Goal: Task Accomplishment & Management: Use online tool/utility

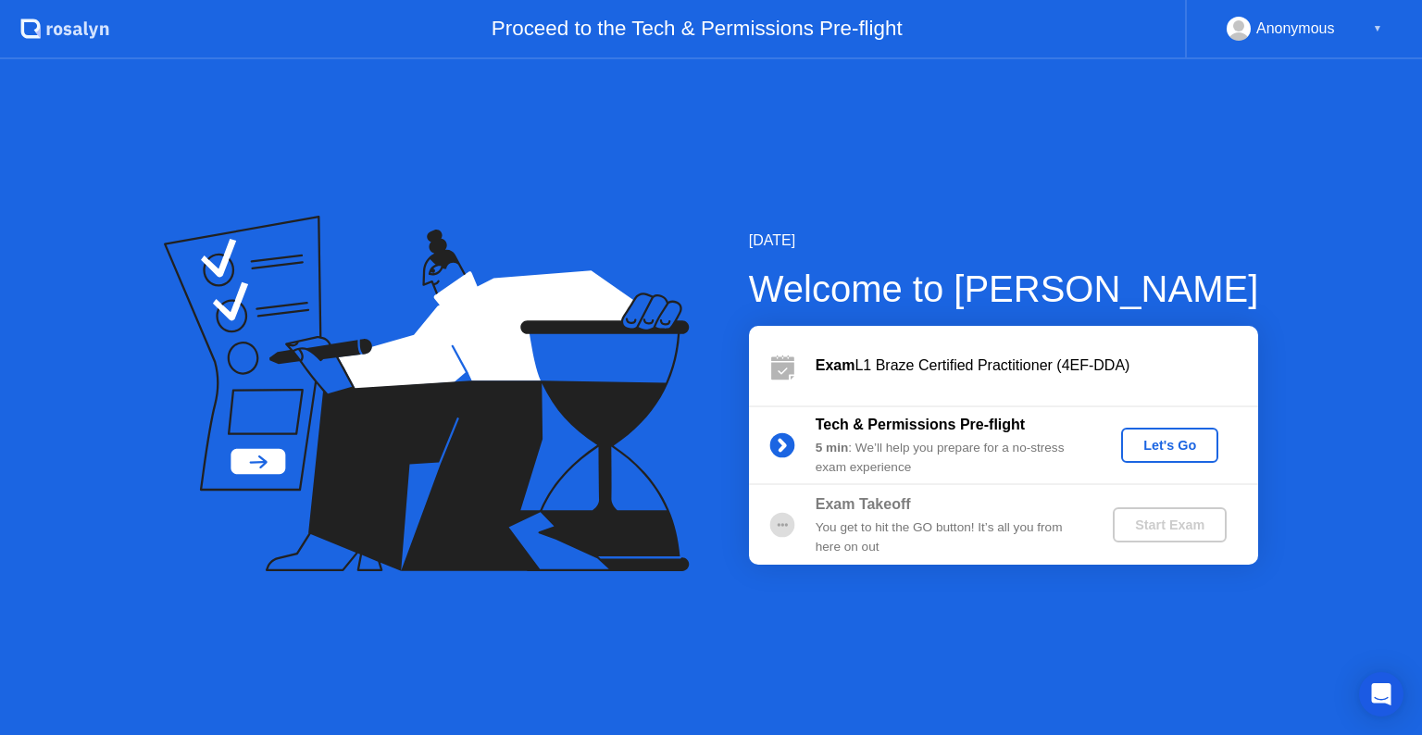
click at [1158, 440] on div "Let's Go" at bounding box center [1169, 445] width 82 height 15
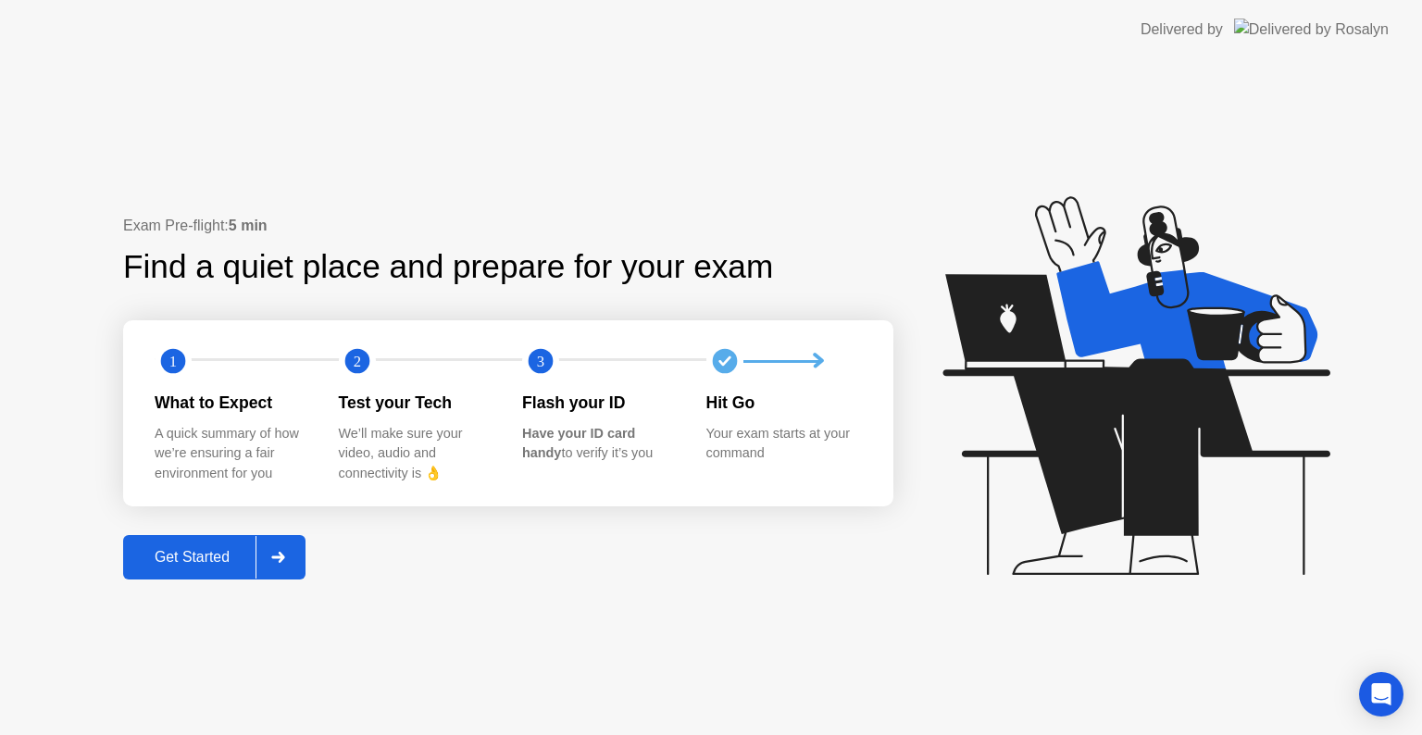
click at [208, 559] on div "Get Started" at bounding box center [192, 557] width 127 height 17
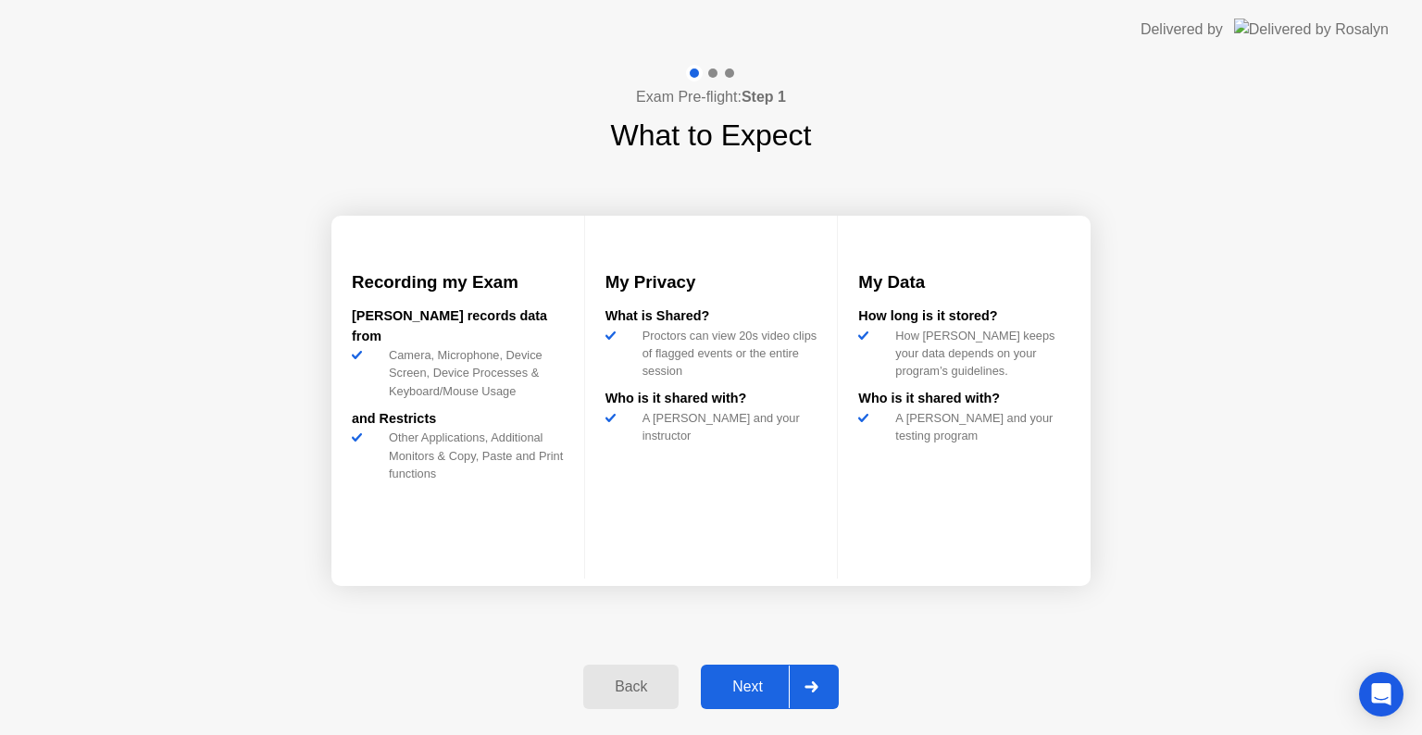
click at [752, 689] on div "Next" at bounding box center [747, 686] width 82 height 17
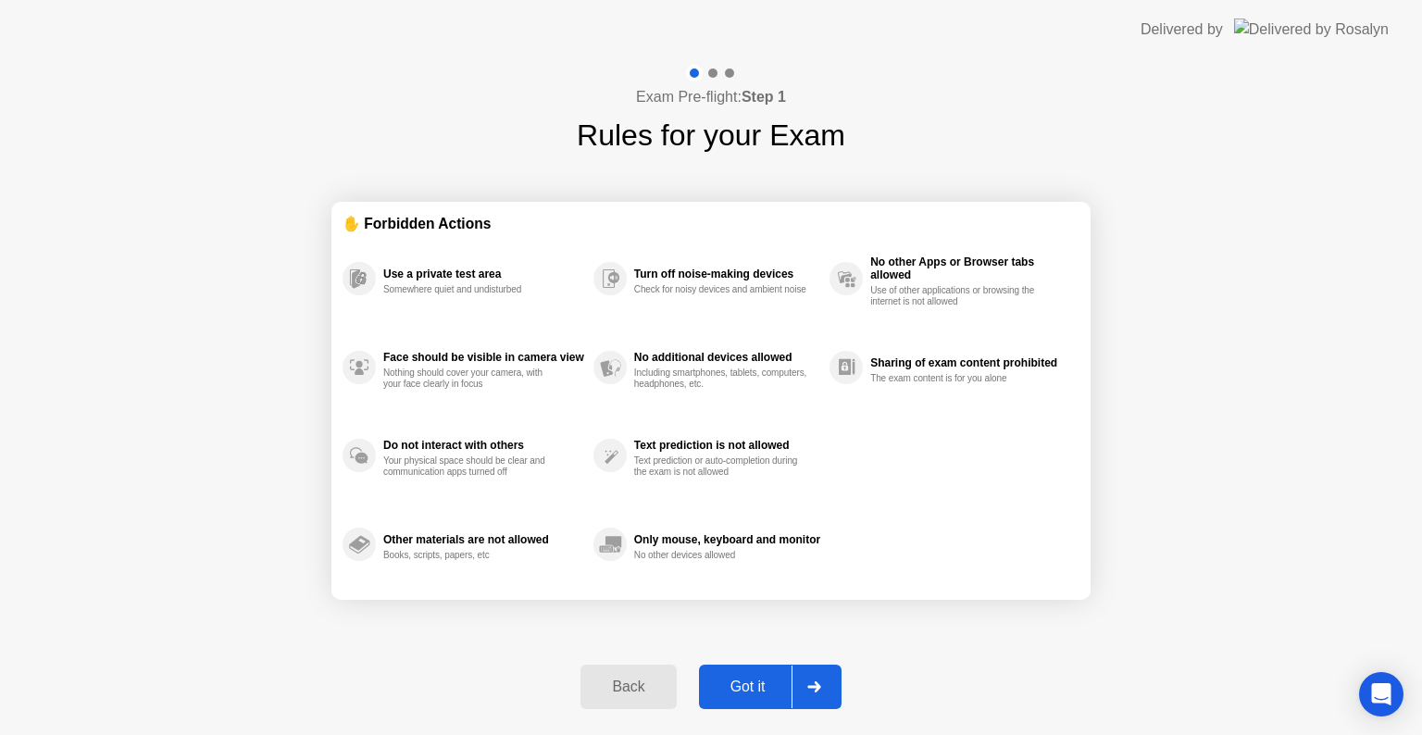
click at [748, 689] on div "Got it" at bounding box center [747, 686] width 87 height 17
select select "**********"
select select "*******"
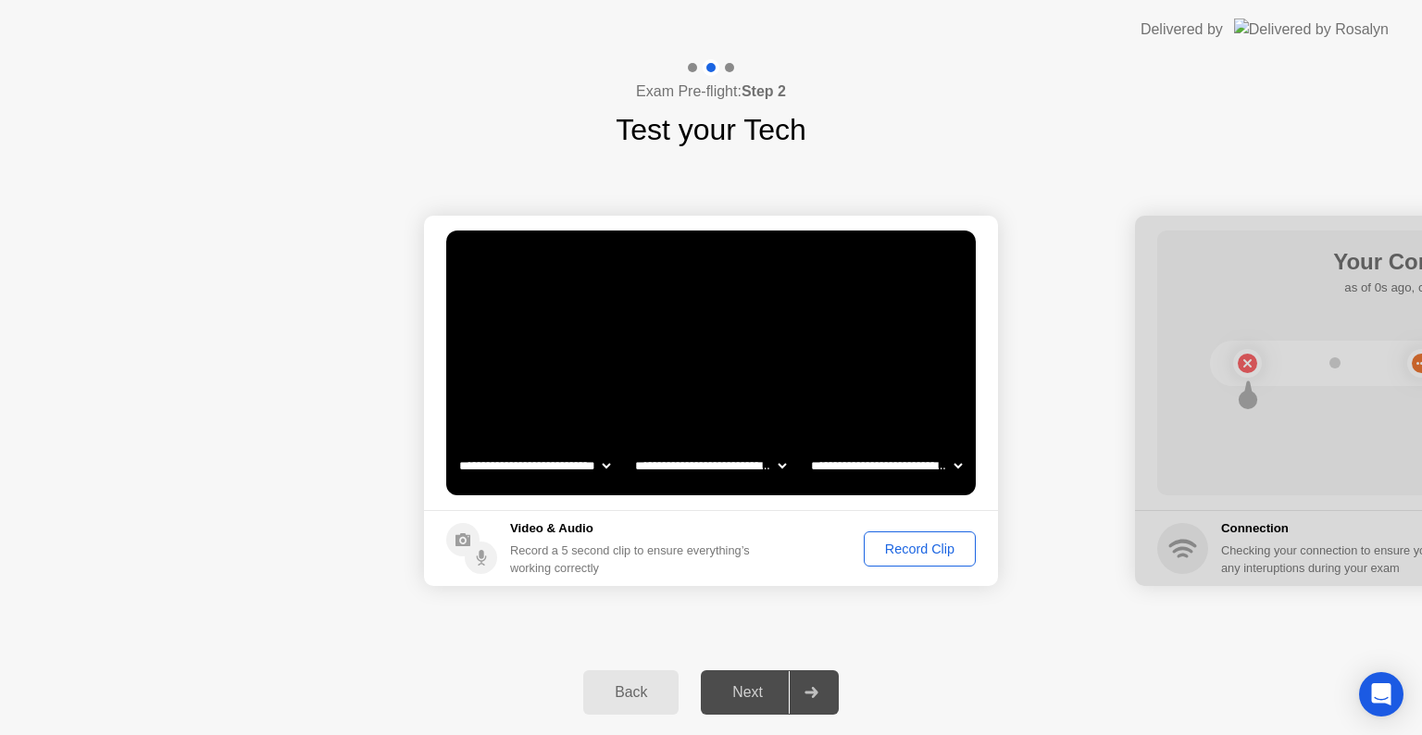
click at [889, 536] on button "Record Clip" at bounding box center [920, 548] width 112 height 35
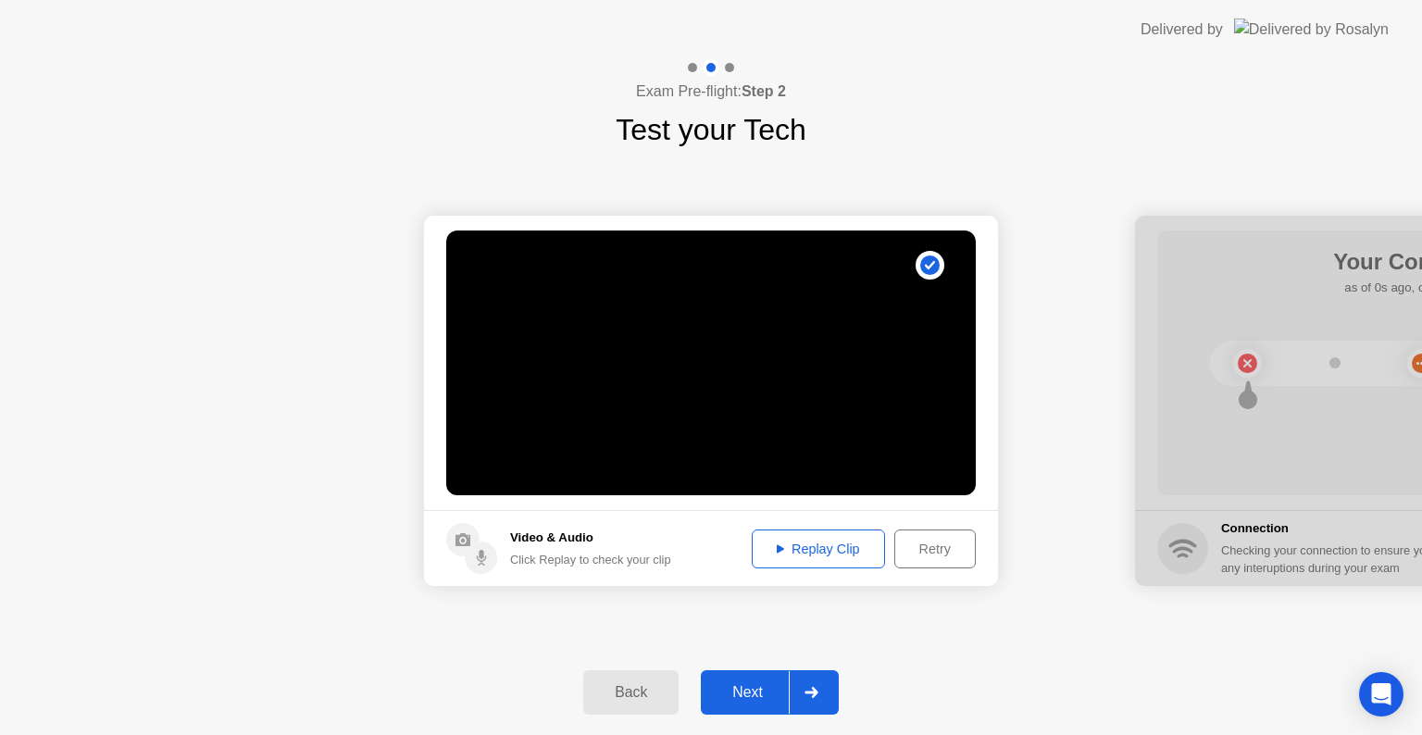
click at [827, 542] on div "Replay Clip" at bounding box center [818, 548] width 120 height 15
click at [768, 693] on div "Next" at bounding box center [747, 692] width 82 height 17
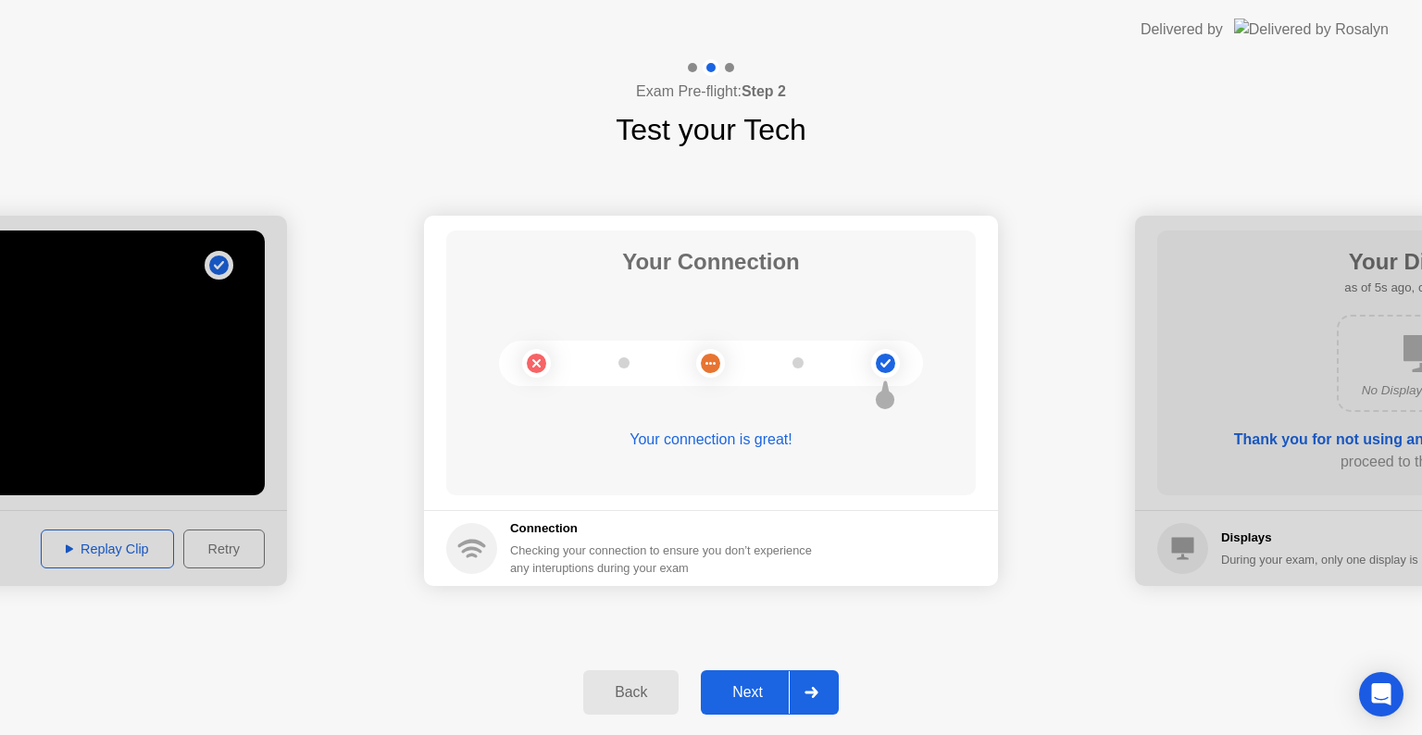
click at [725, 693] on div "Next" at bounding box center [747, 692] width 82 height 17
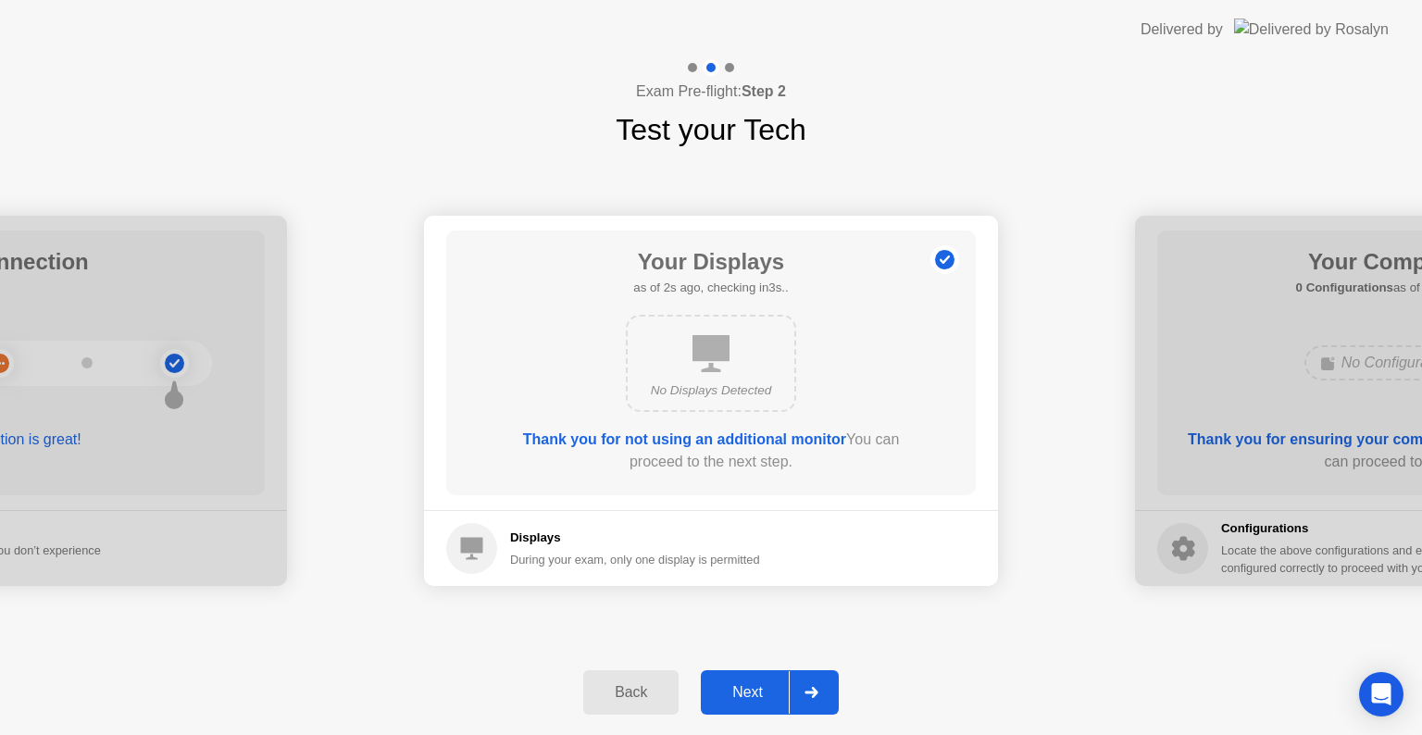
click at [742, 700] on div "Next" at bounding box center [747, 692] width 82 height 17
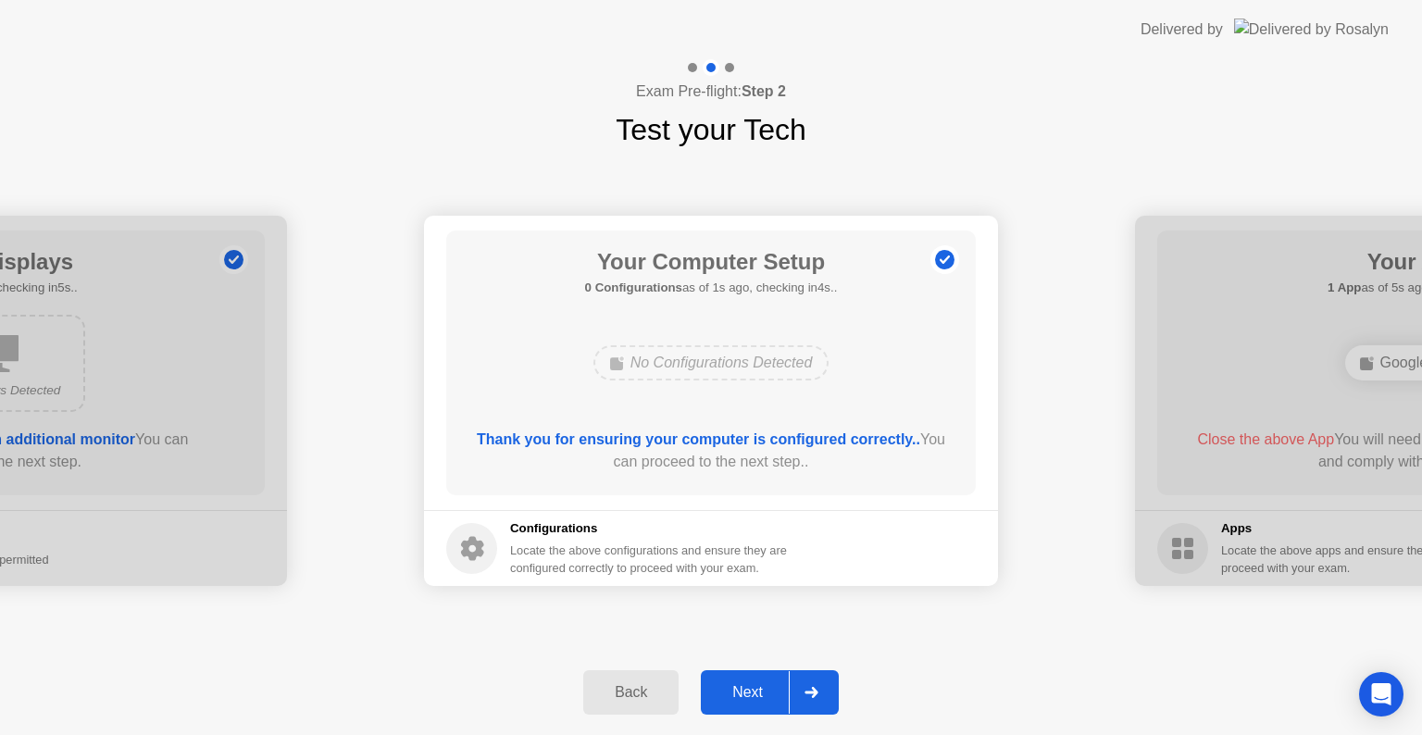
click at [742, 700] on div "Next" at bounding box center [747, 692] width 82 height 17
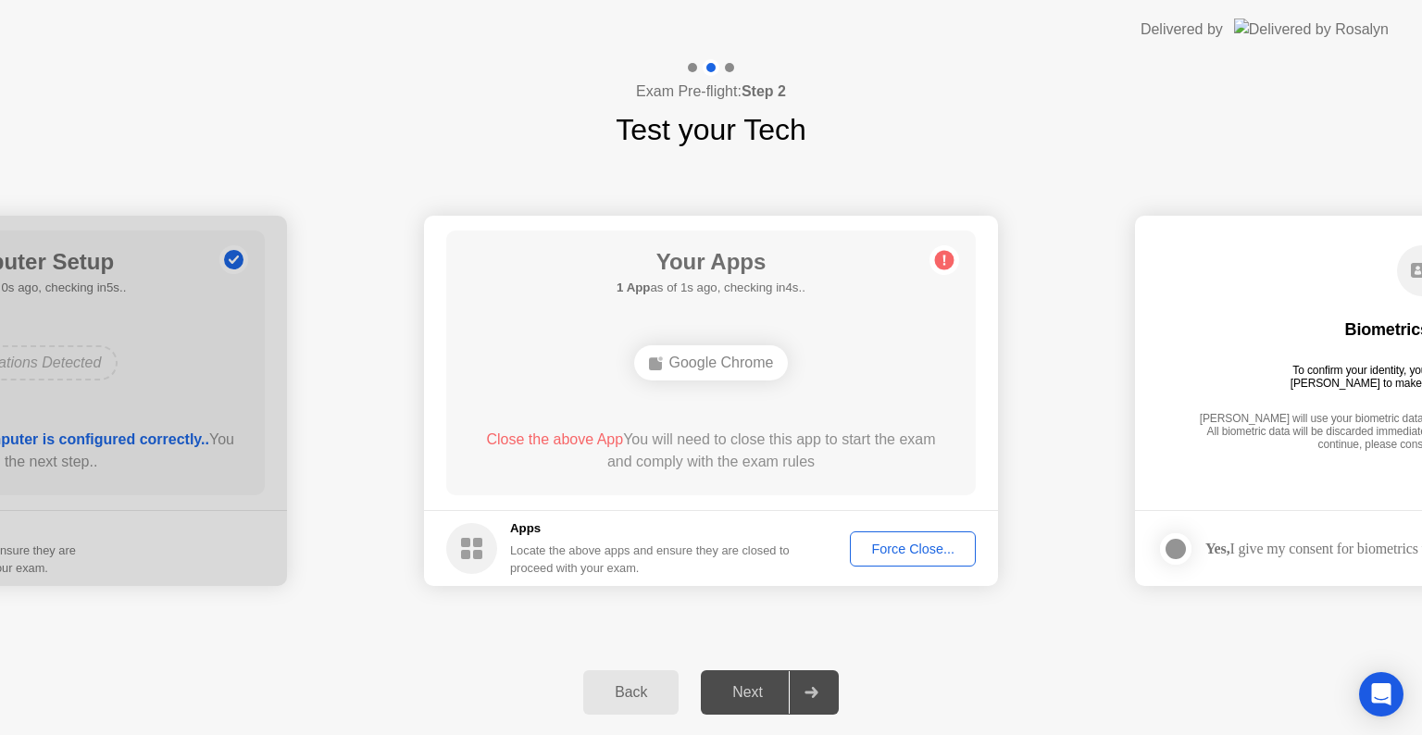
click at [896, 548] on div "Force Close..." at bounding box center [912, 548] width 113 height 15
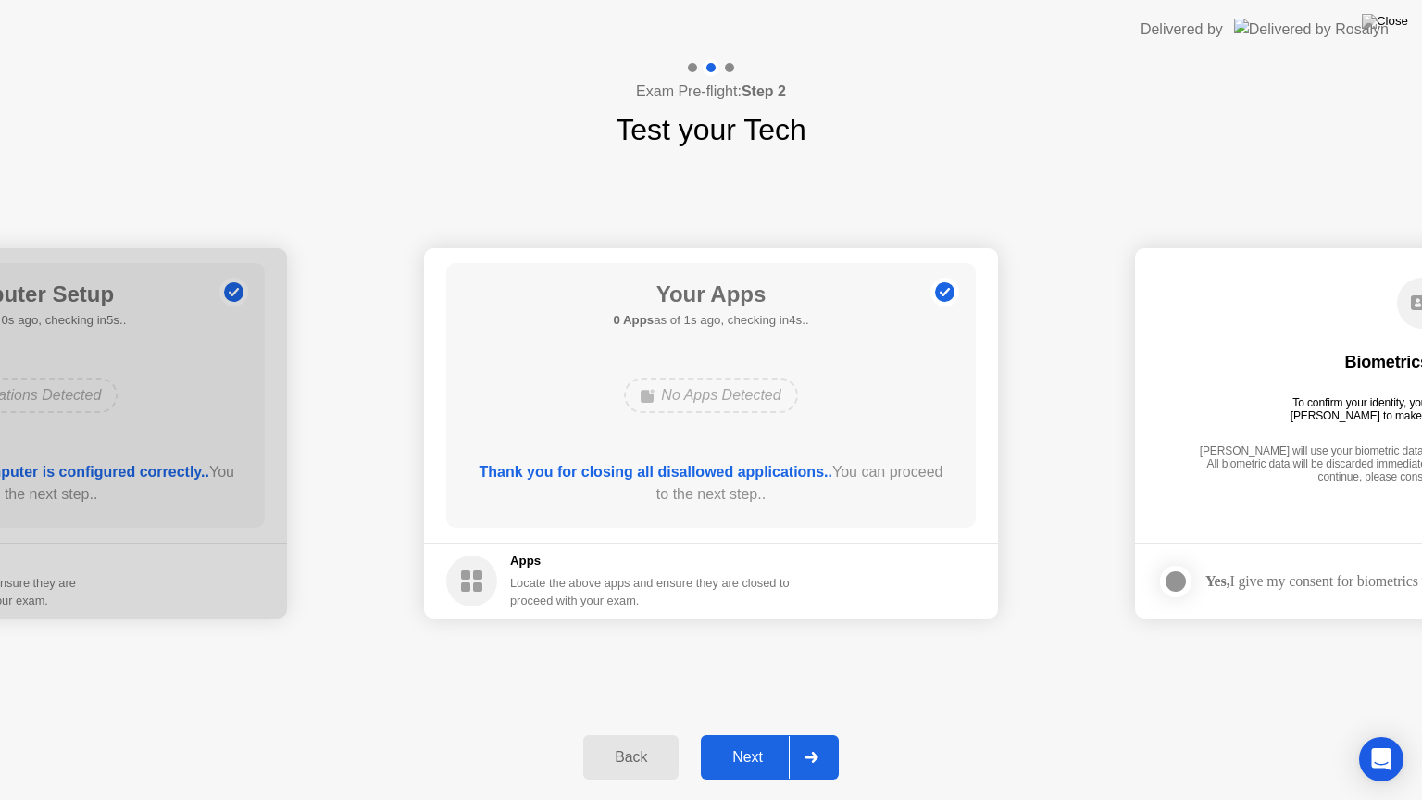
click at [765, 734] on div "Next" at bounding box center [747, 757] width 82 height 17
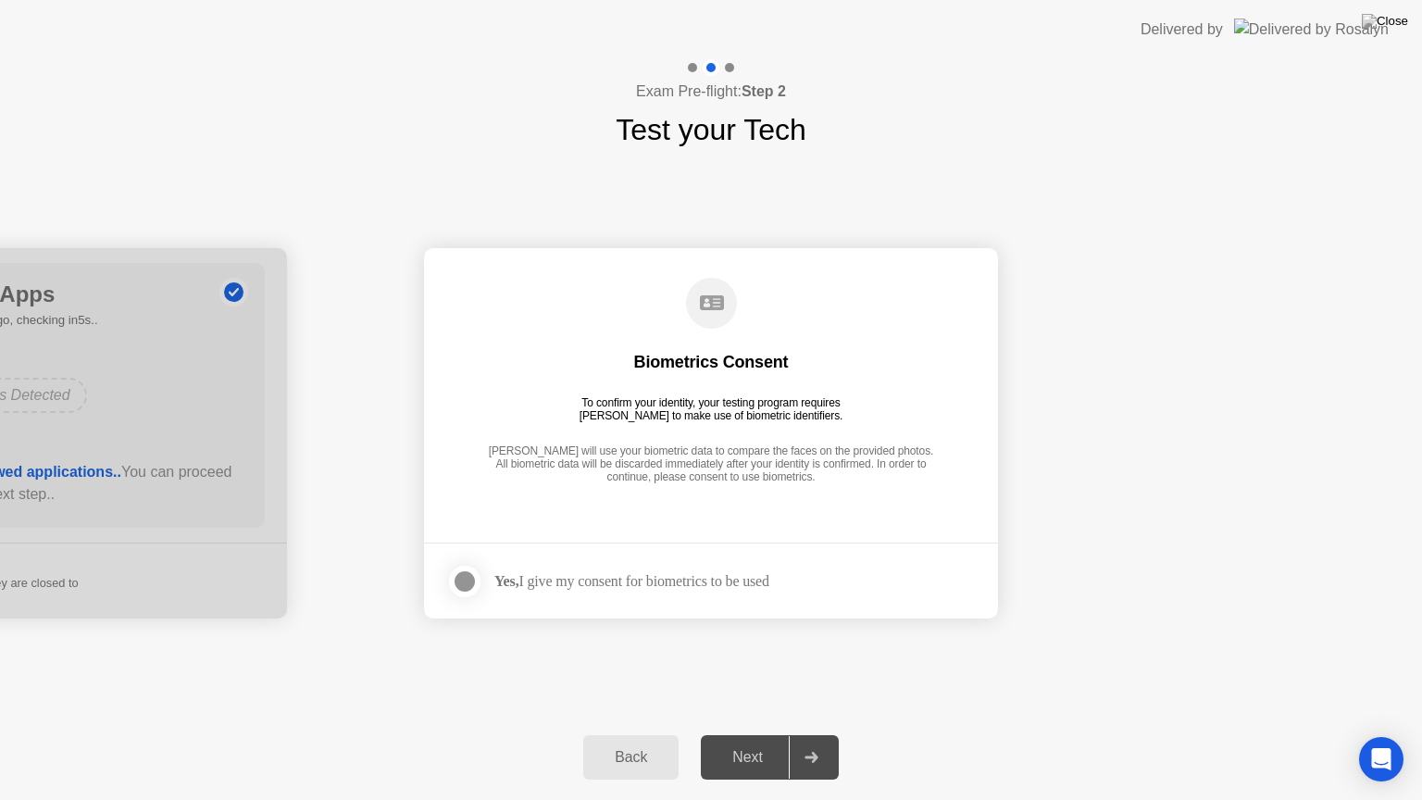
click at [463, 581] on div at bounding box center [465, 581] width 22 height 22
click at [771, 734] on div "Next" at bounding box center [747, 757] width 82 height 17
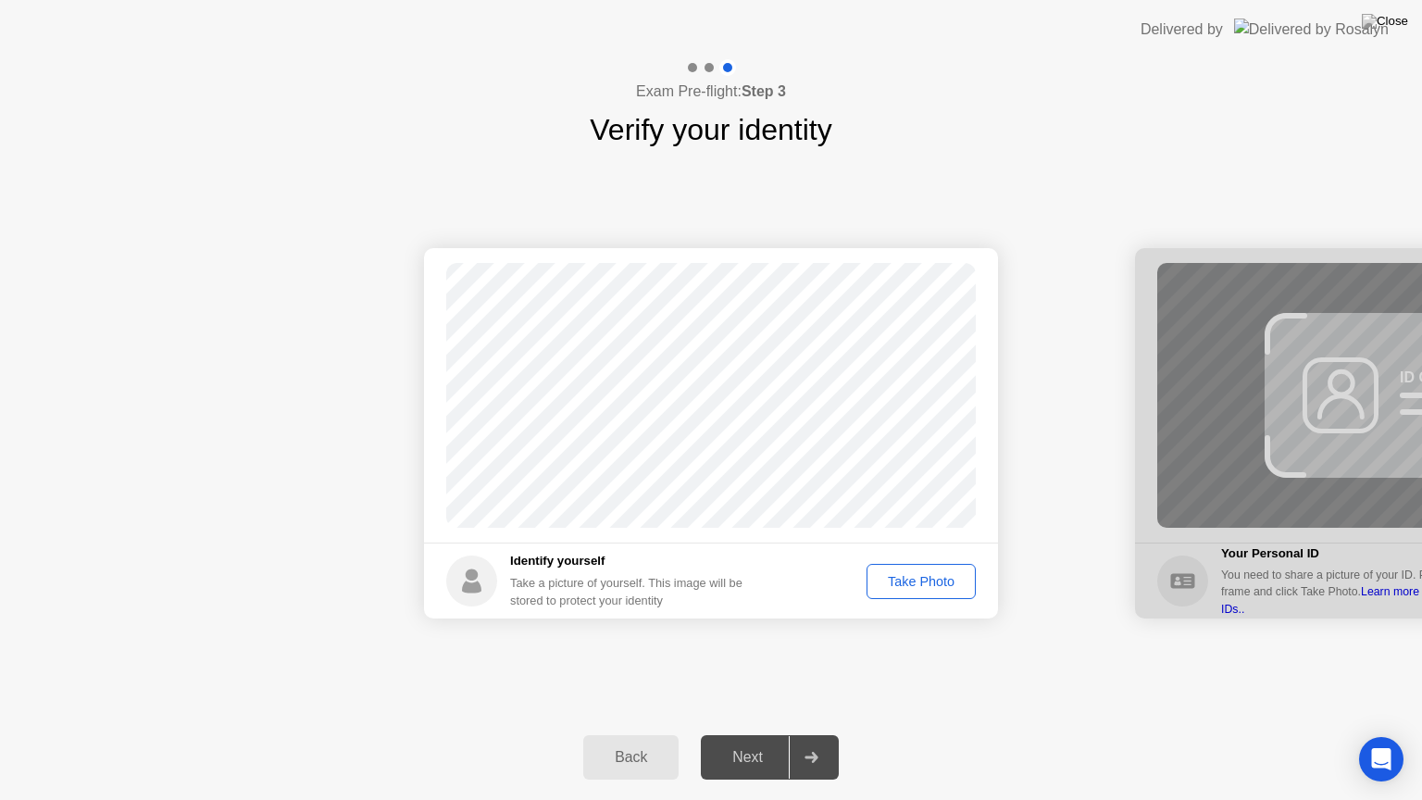
click at [917, 578] on div "Take Photo" at bounding box center [921, 581] width 96 height 15
click at [757, 734] on div "Next" at bounding box center [747, 757] width 82 height 17
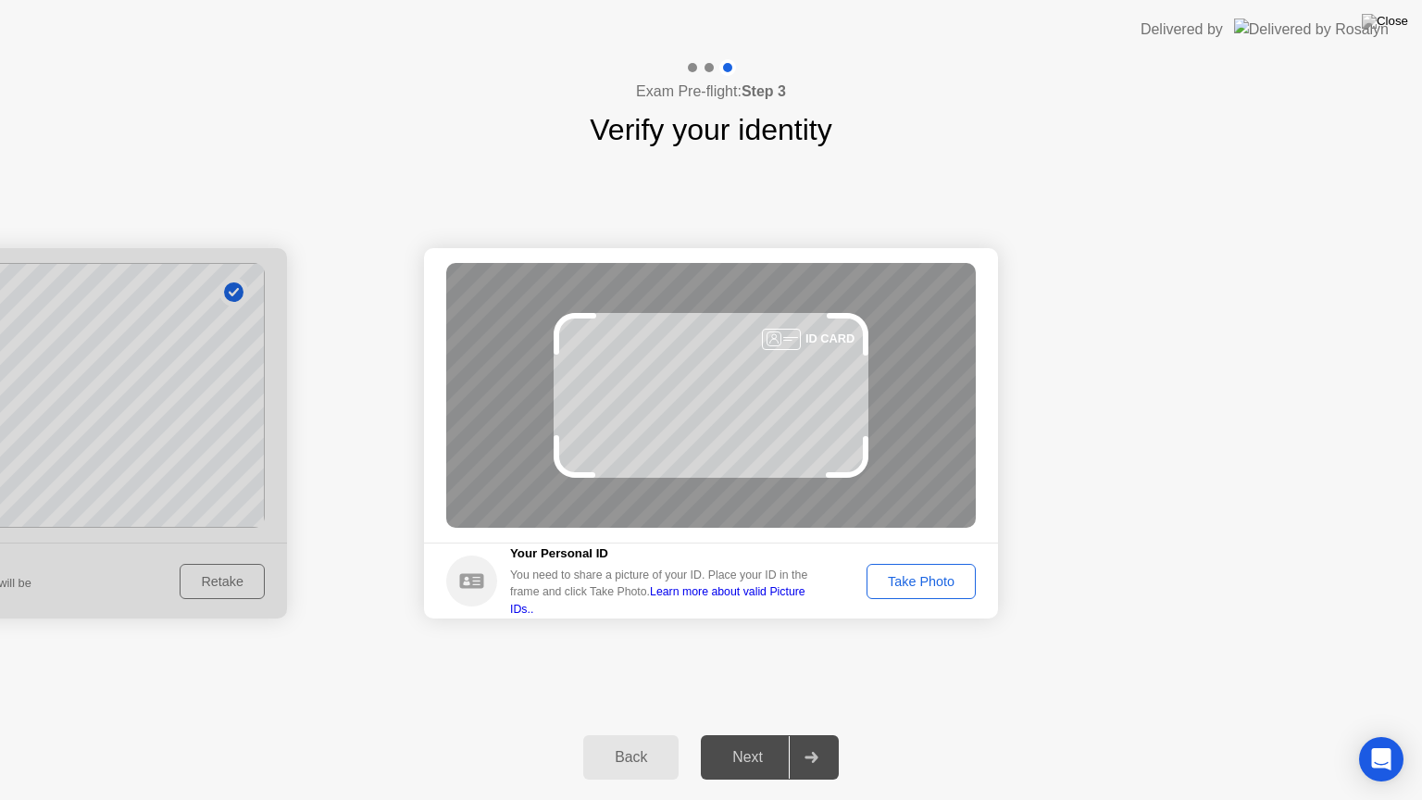
click at [910, 574] on div "Take Photo" at bounding box center [921, 581] width 96 height 15
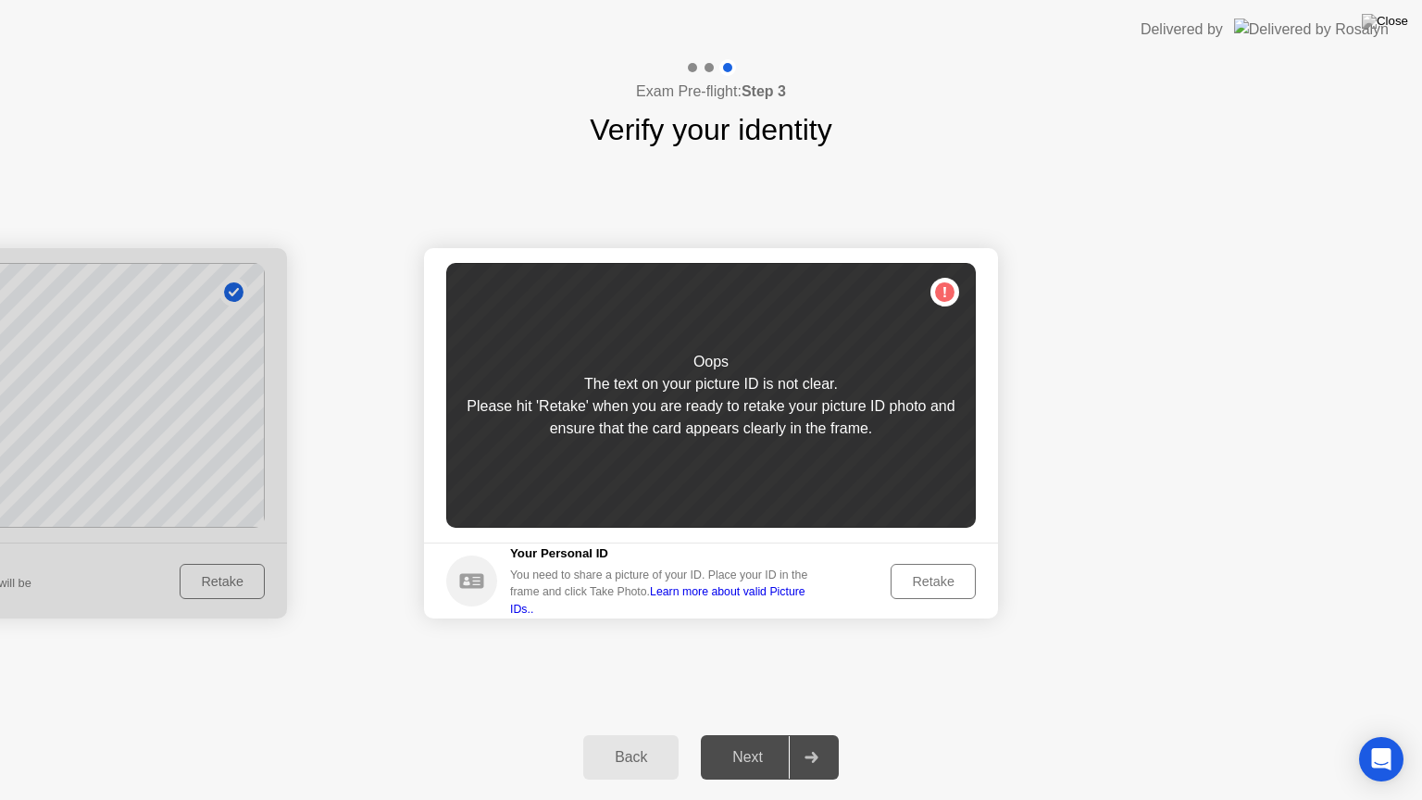
click at [913, 574] on div "Retake" at bounding box center [933, 581] width 72 height 15
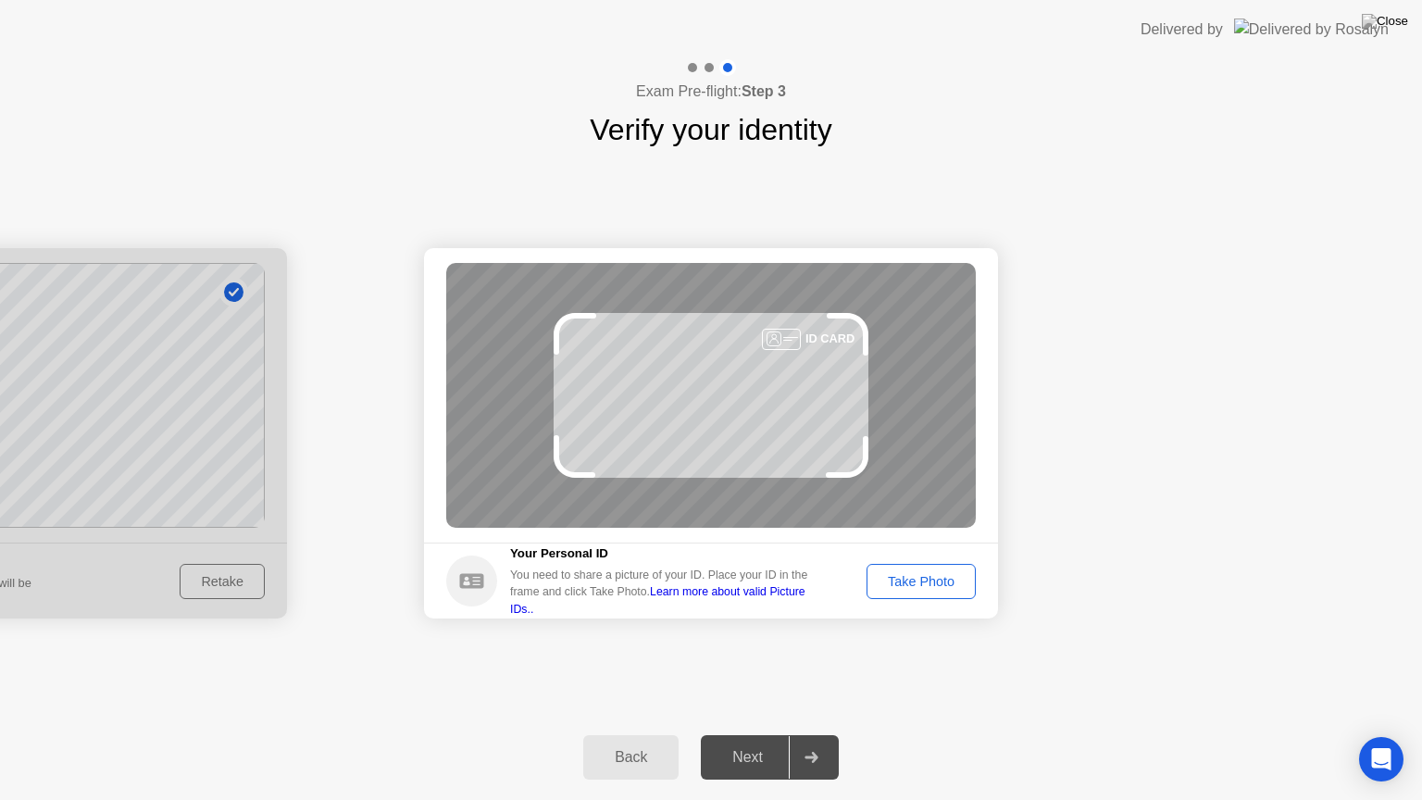
click at [900, 578] on div "Take Photo" at bounding box center [921, 581] width 96 height 15
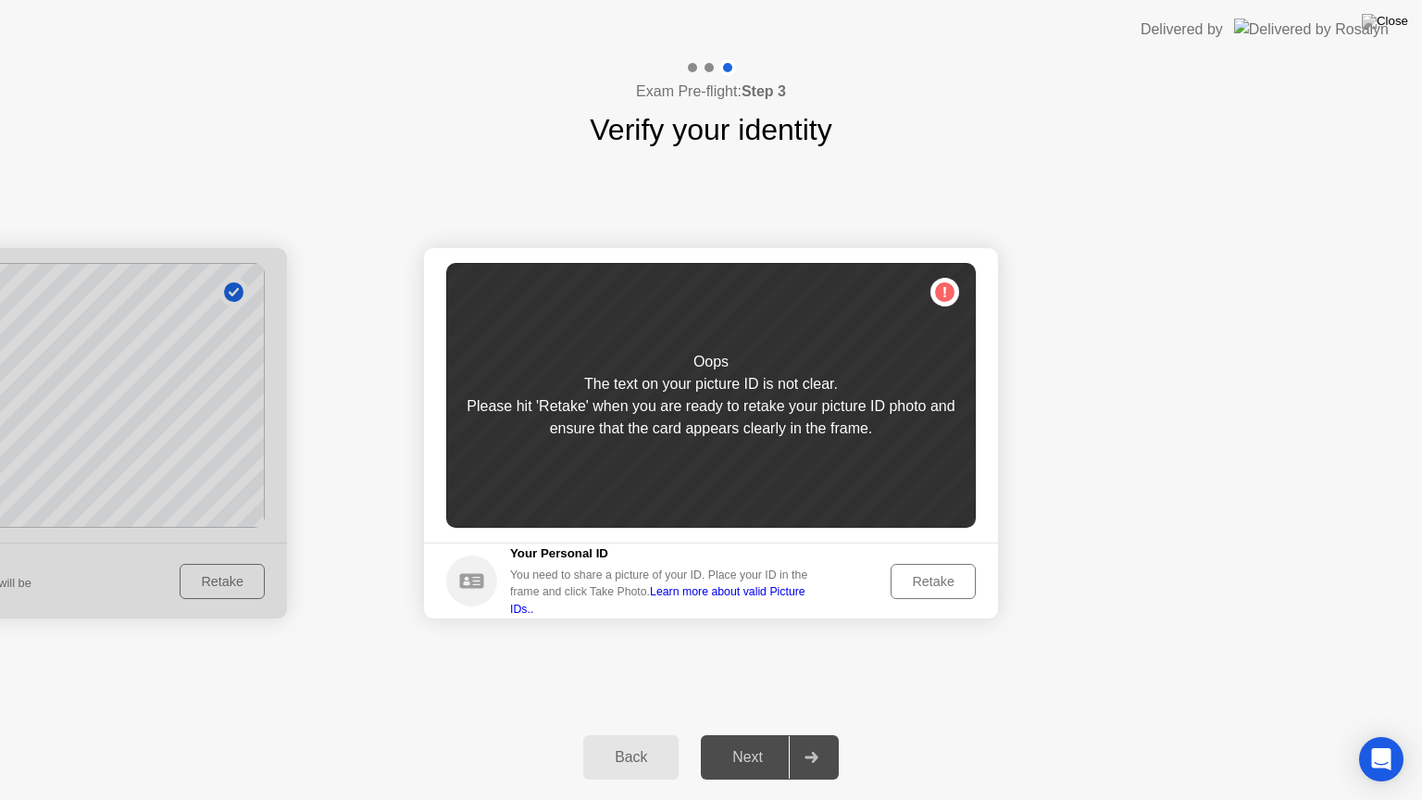
click at [929, 580] on div "Retake" at bounding box center [933, 581] width 72 height 15
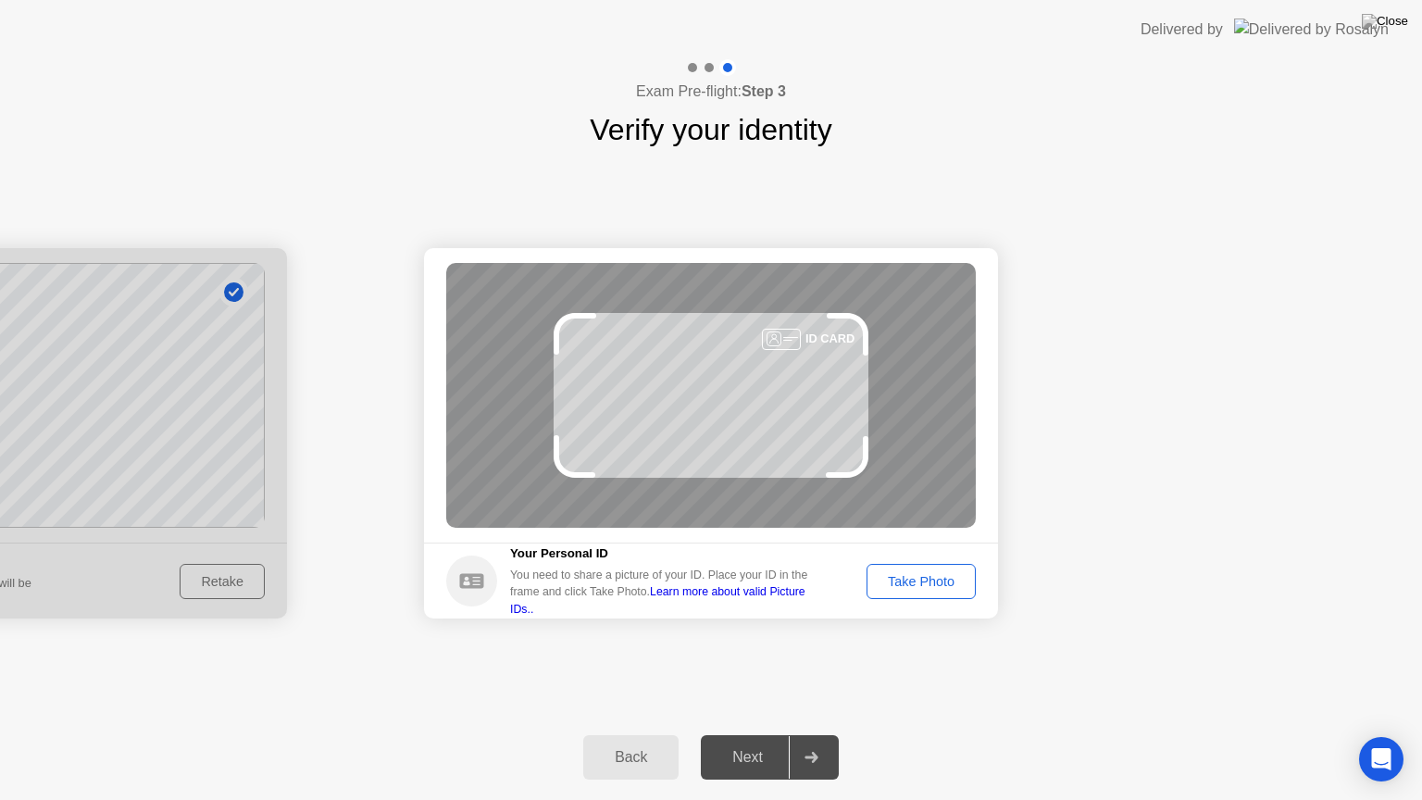
click at [914, 578] on div "Take Photo" at bounding box center [921, 581] width 96 height 15
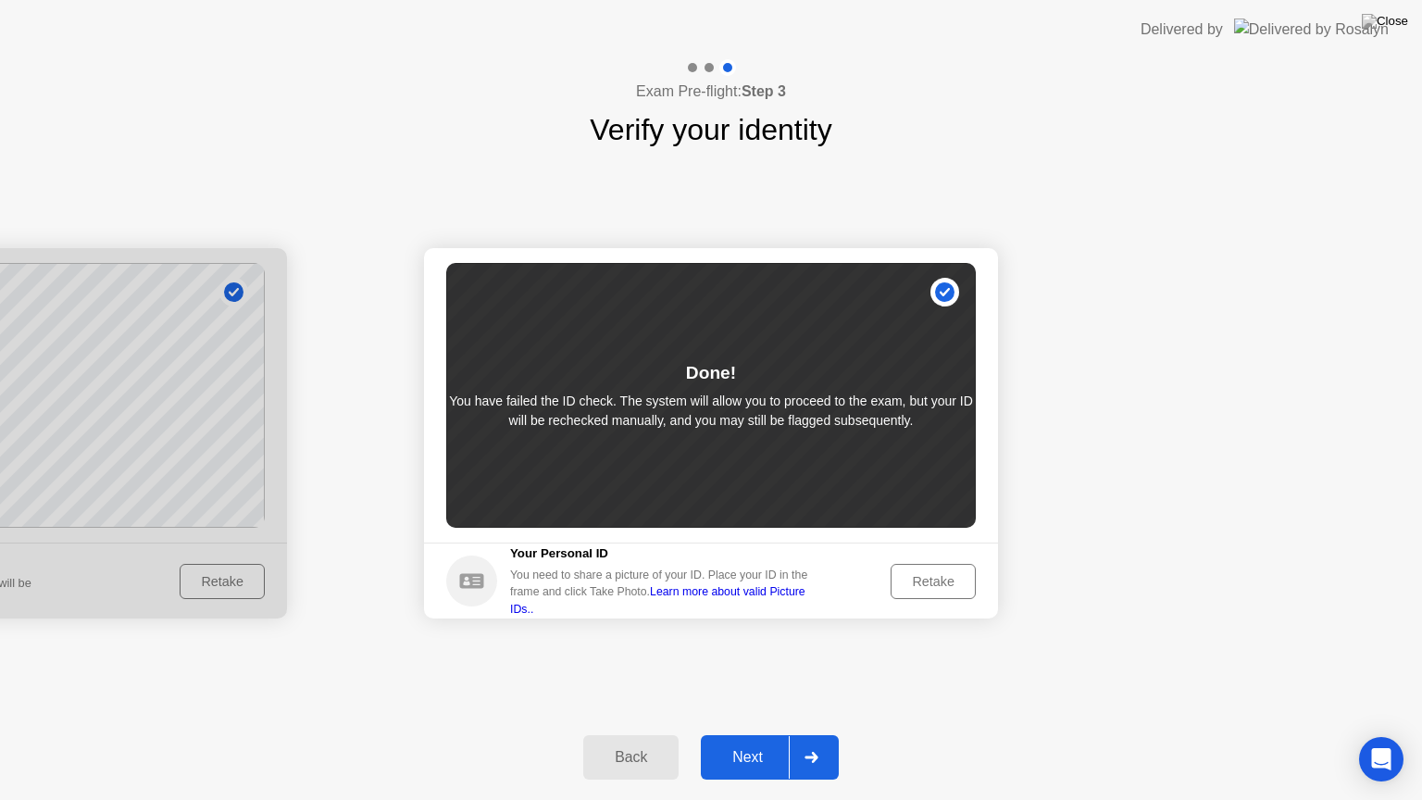
click at [914, 585] on div "Retake" at bounding box center [933, 581] width 72 height 15
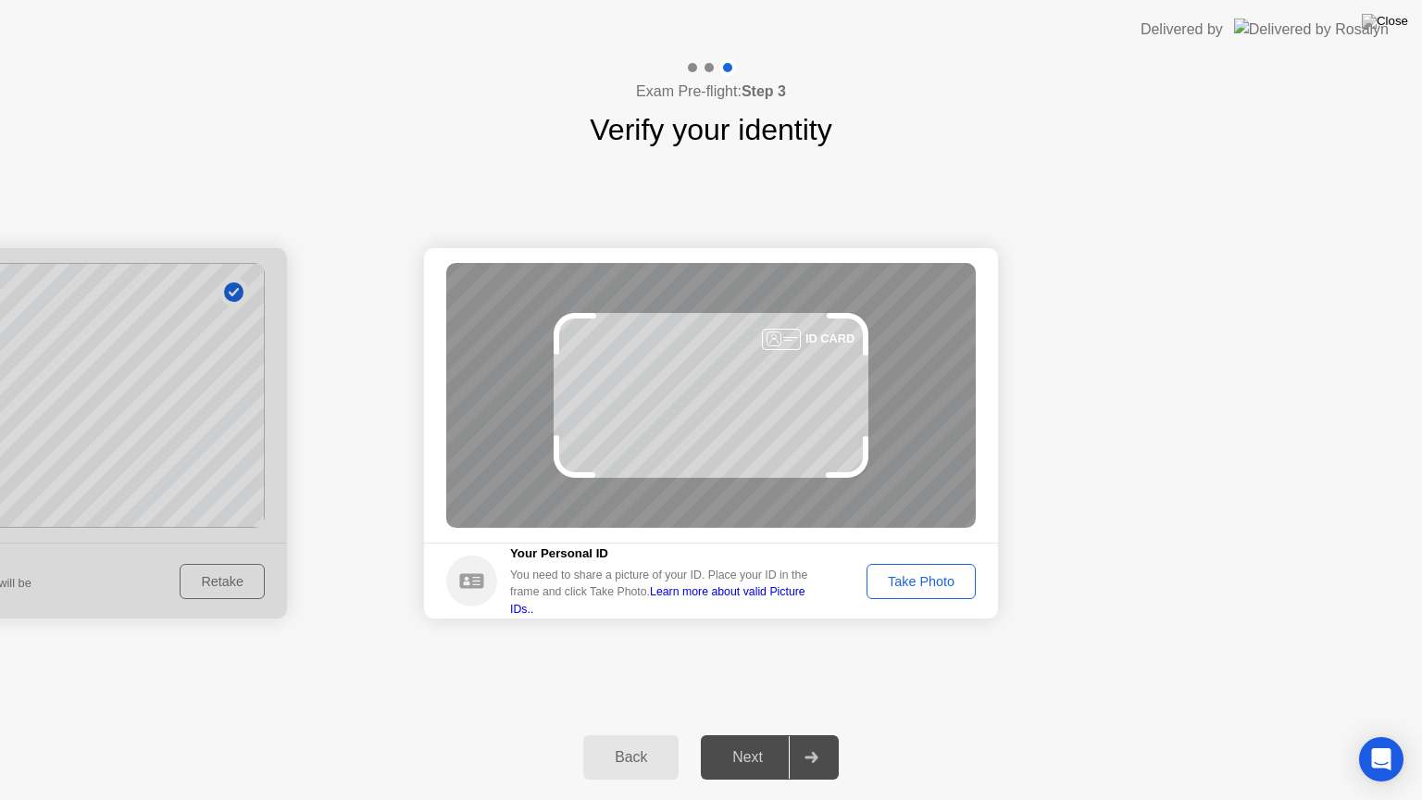
click at [906, 581] on div "Take Photo" at bounding box center [921, 581] width 96 height 15
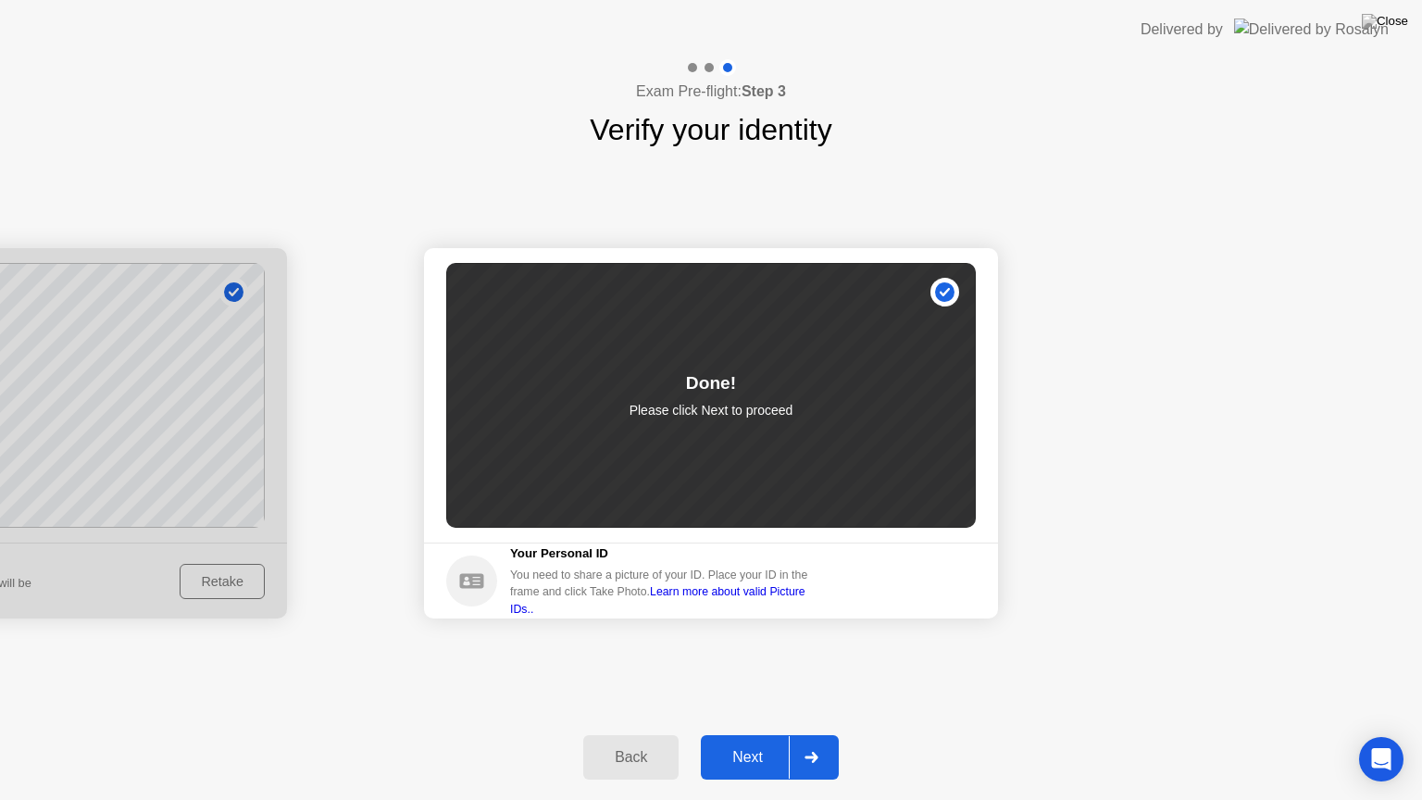
click at [729, 734] on div "Next" at bounding box center [747, 757] width 82 height 17
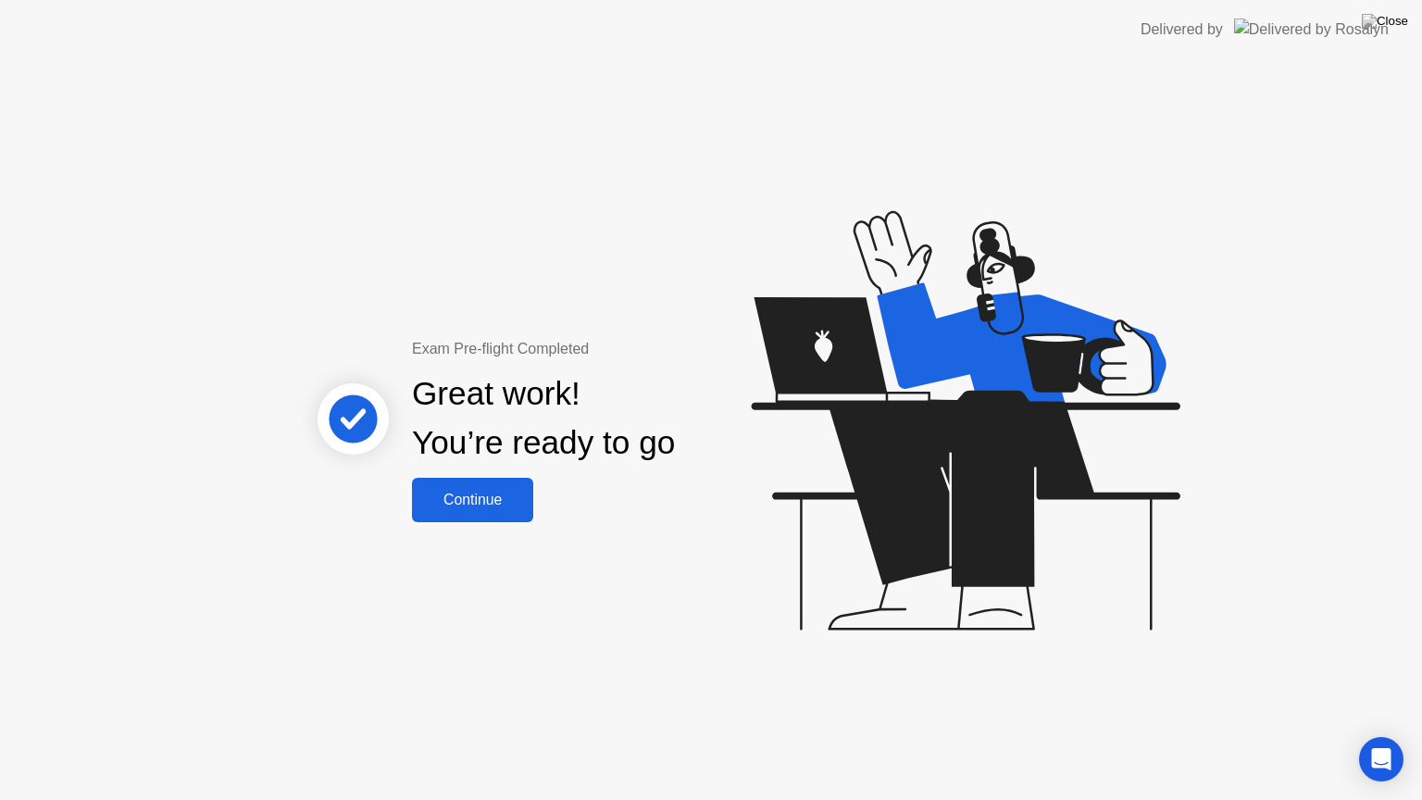
click at [498, 497] on div "Continue" at bounding box center [472, 499] width 110 height 17
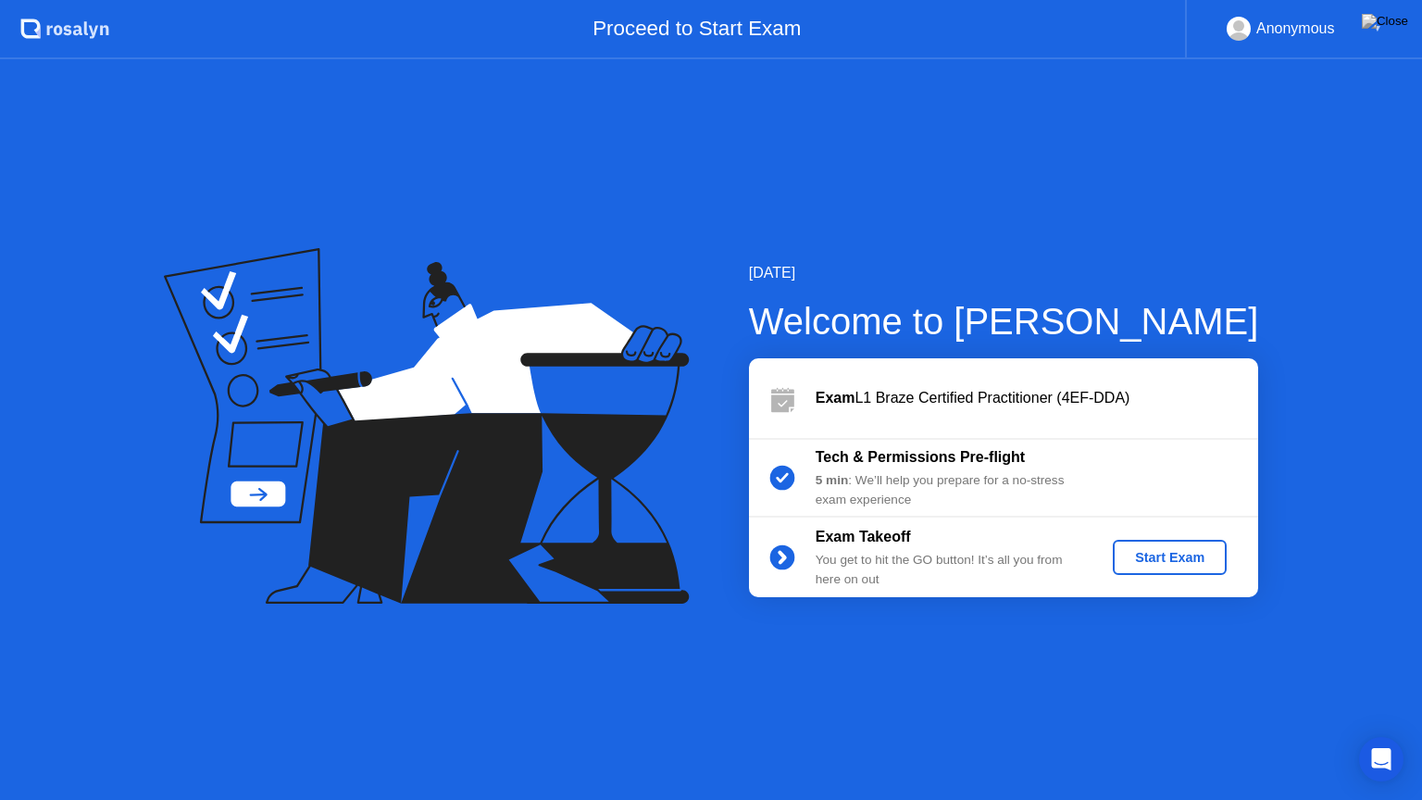
click at [1182, 555] on div "Start Exam" at bounding box center [1169, 557] width 99 height 15
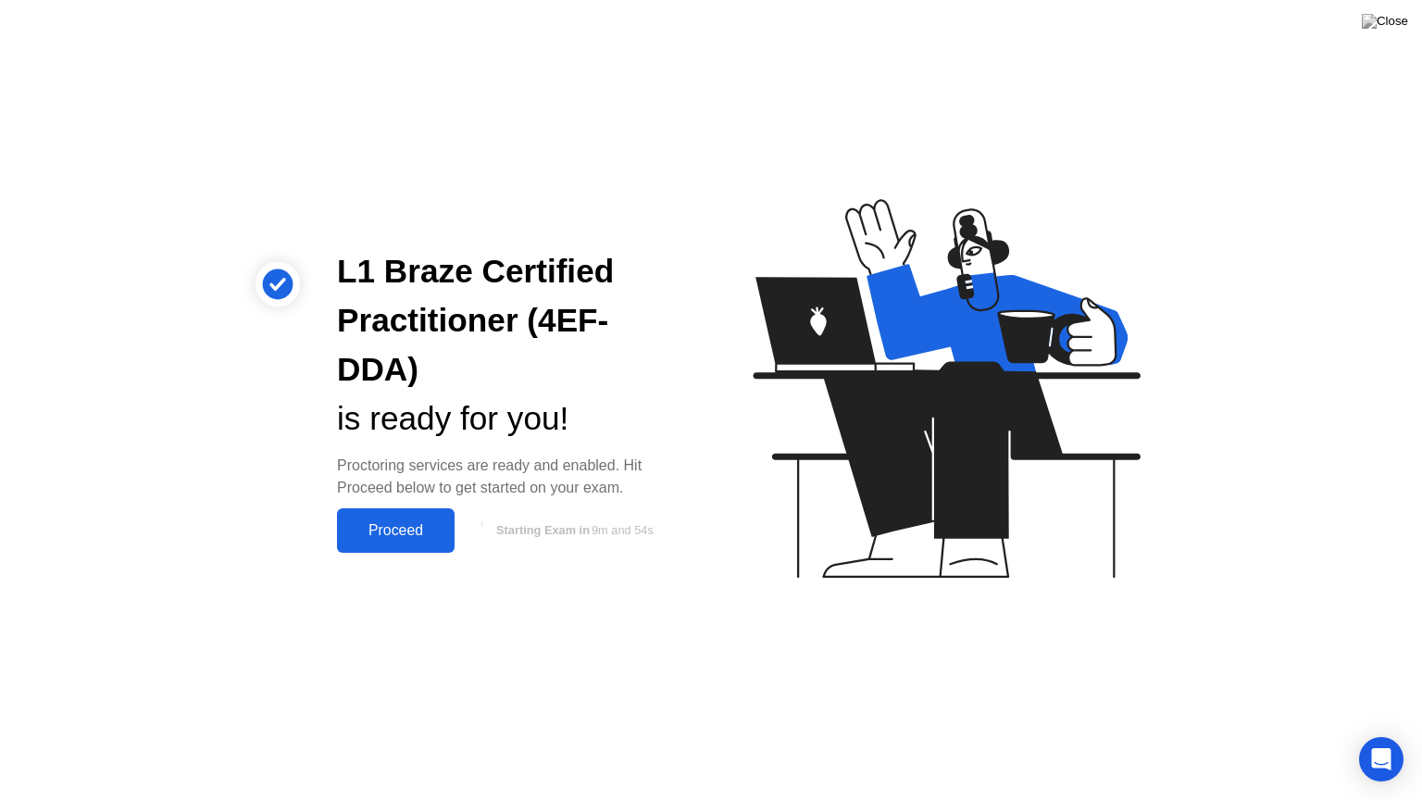
click at [426, 522] on div "Proceed" at bounding box center [395, 530] width 106 height 17
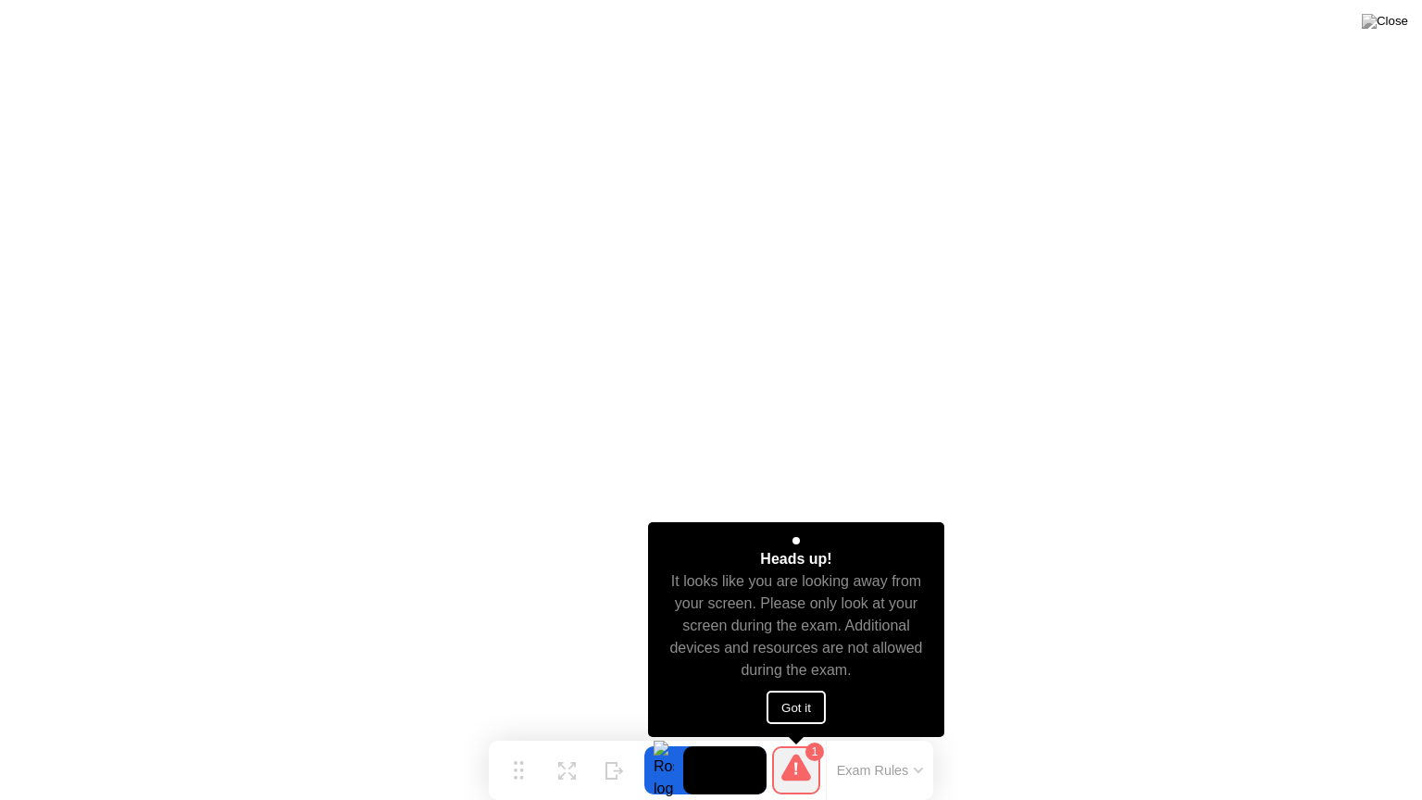
click at [813, 712] on button "Got it" at bounding box center [795, 706] width 59 height 33
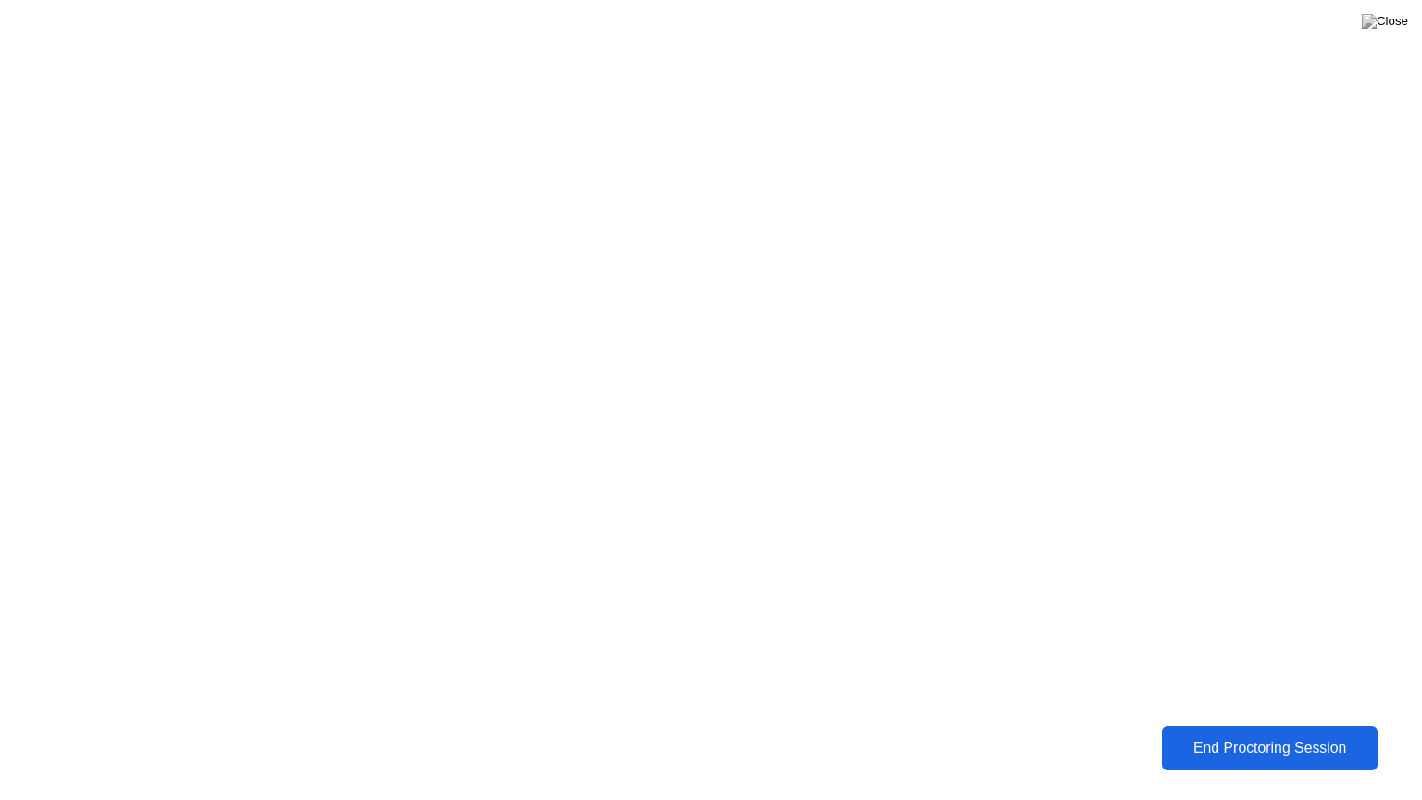
click at [1260, 734] on button "End Proctoring Session" at bounding box center [1269, 748] width 228 height 47
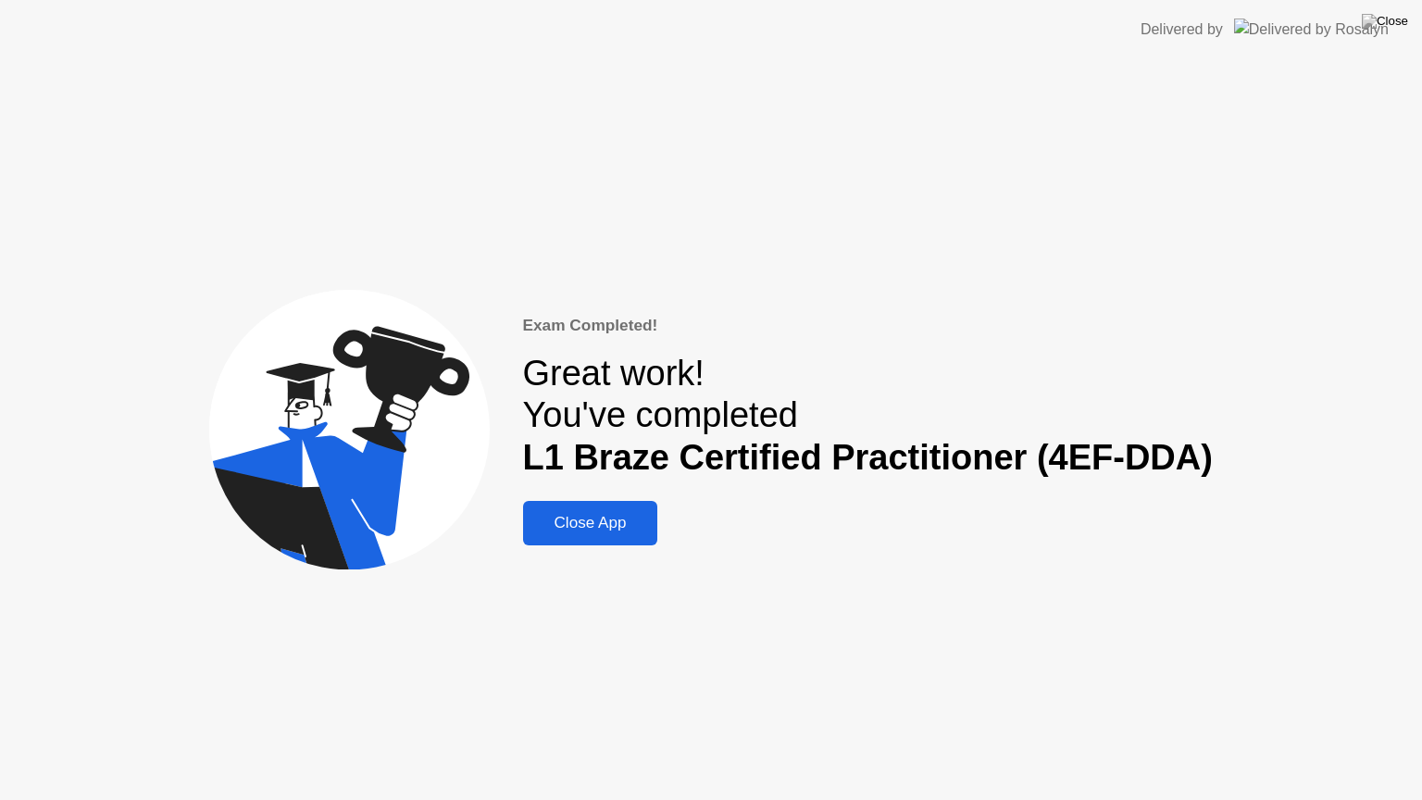
click at [578, 523] on div "Close App" at bounding box center [591, 523] width 124 height 19
